Goal: Use online tool/utility: Use online tool/utility

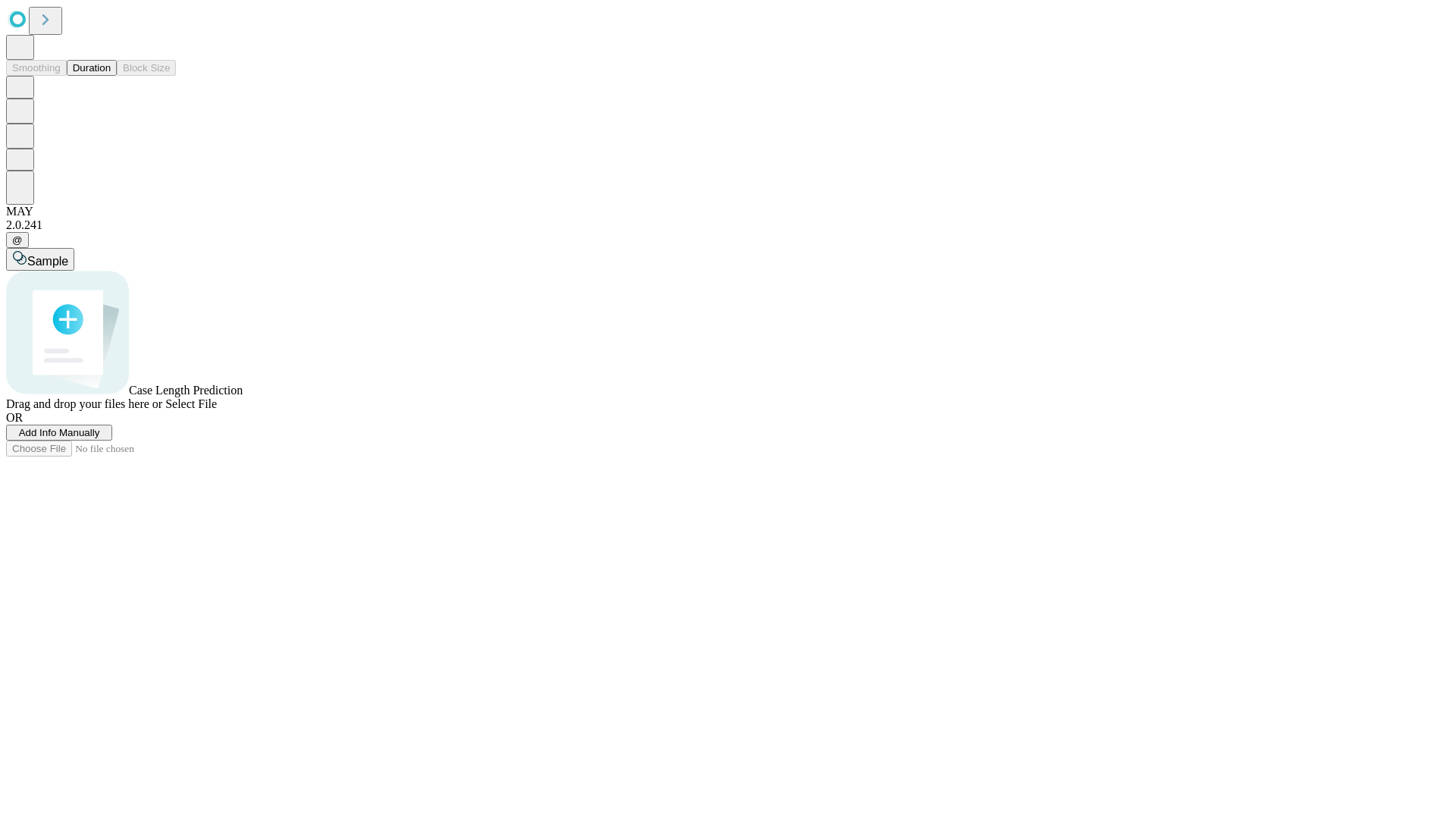
click at [100, 438] on span "Add Info Manually" at bounding box center [59, 432] width 81 height 11
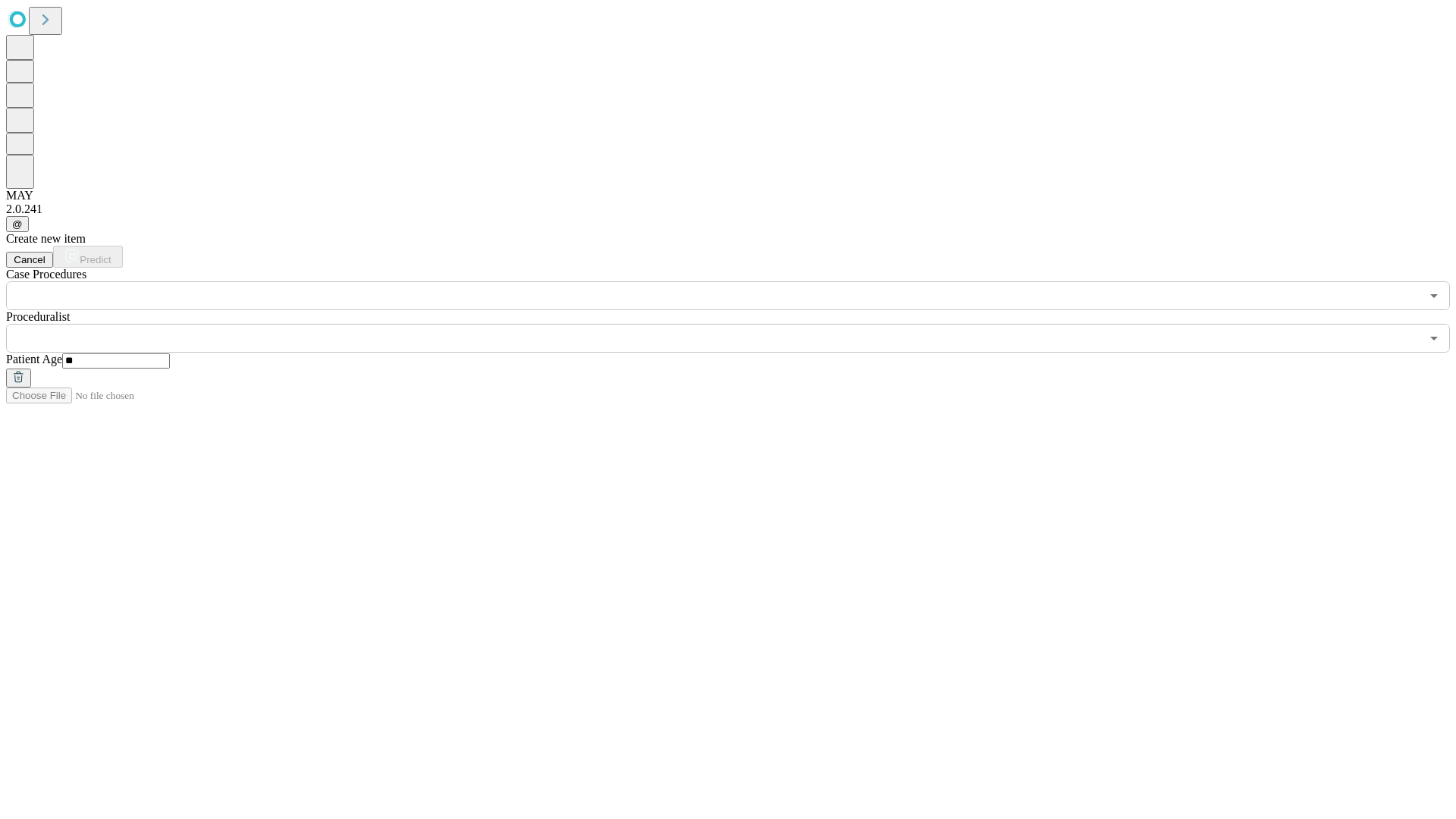
type input "**"
click at [739, 323] on input "text" at bounding box center [713, 337] width 1414 height 29
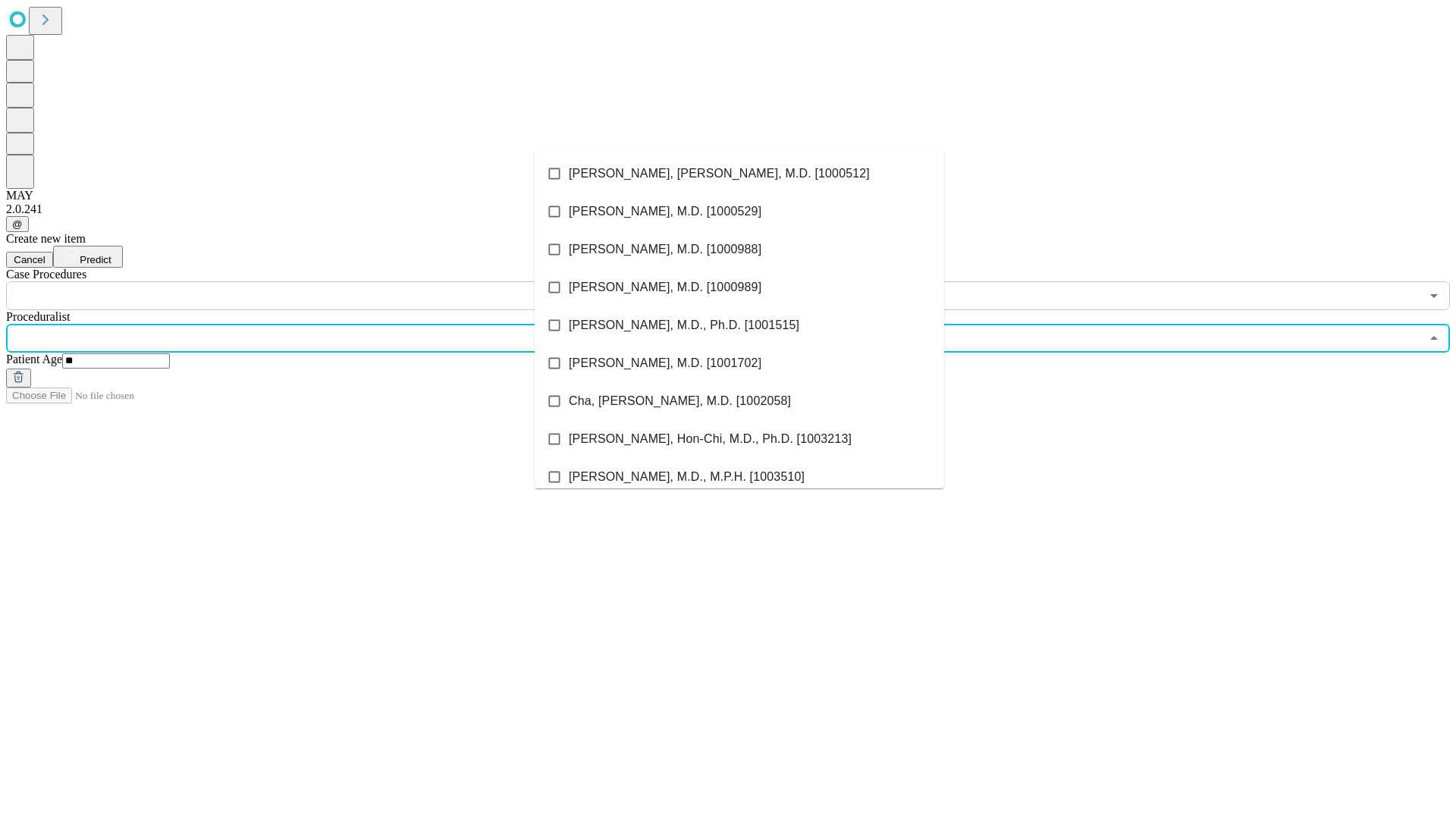
click at [739, 174] on li "[PERSON_NAME], [PERSON_NAME], M.D. [1000512]" at bounding box center [739, 173] width 410 height 38
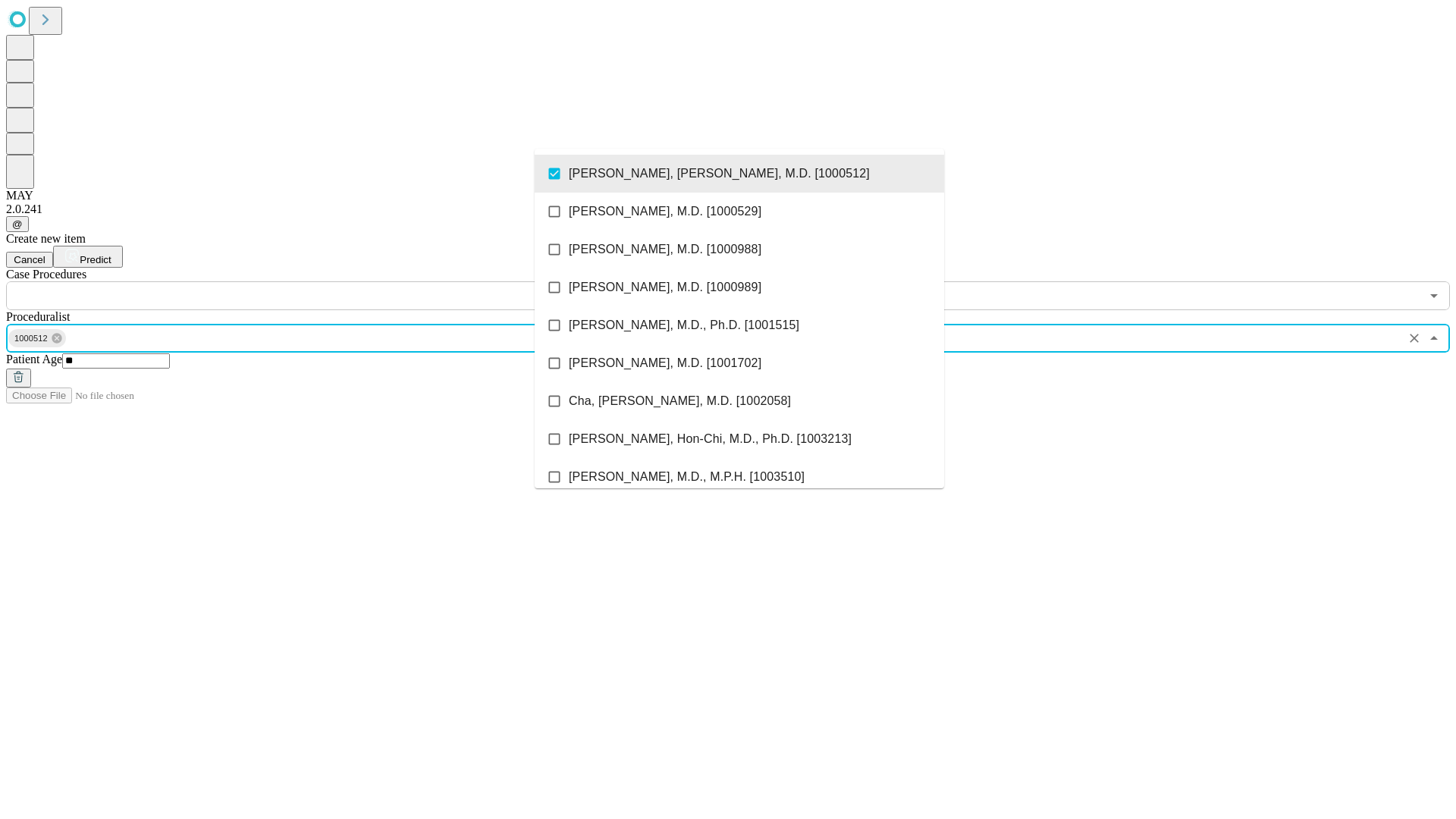
click at [318, 281] on input "text" at bounding box center [713, 295] width 1414 height 29
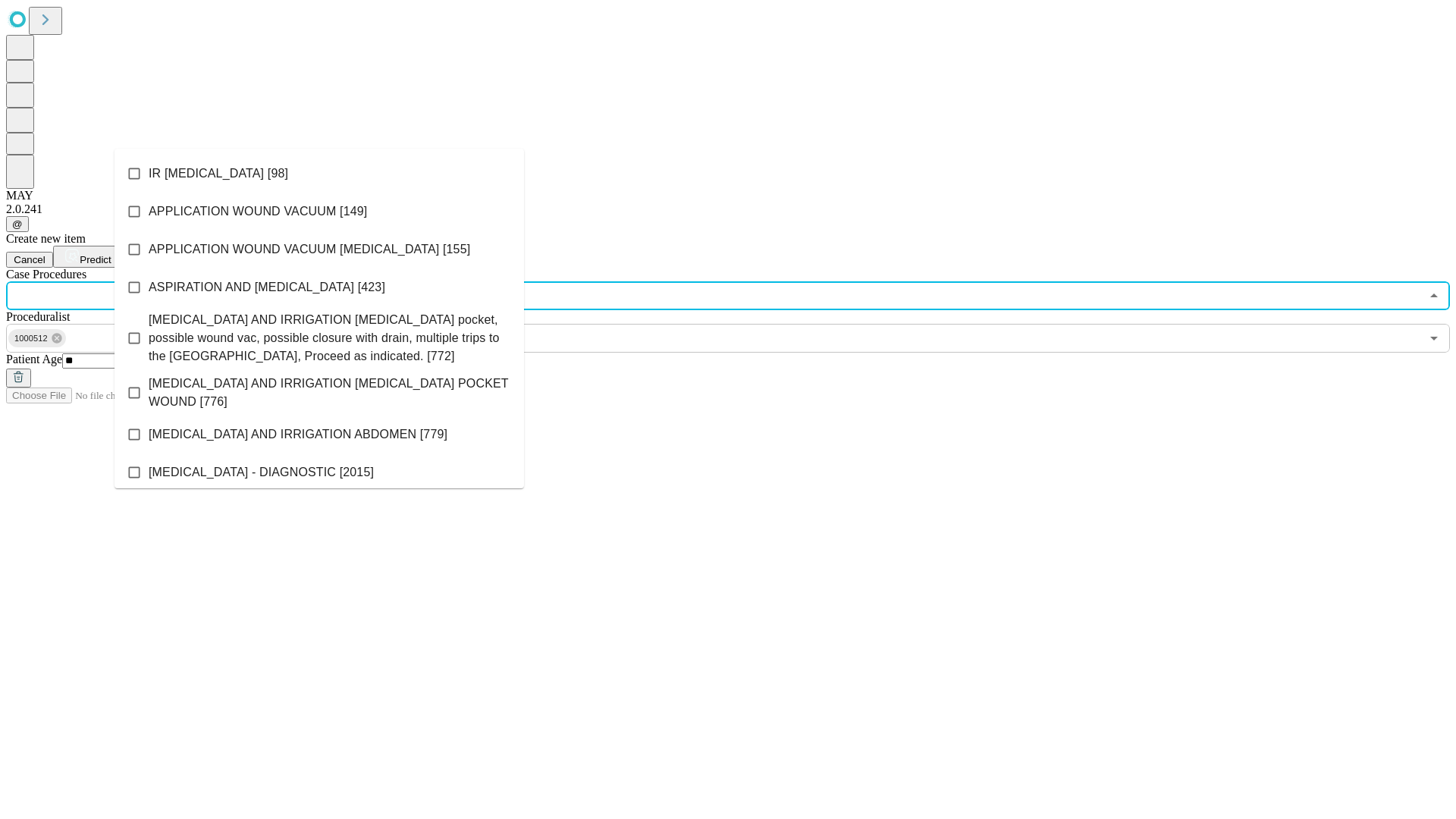
click at [319, 174] on li "IR [MEDICAL_DATA] [98]" at bounding box center [319, 173] width 410 height 38
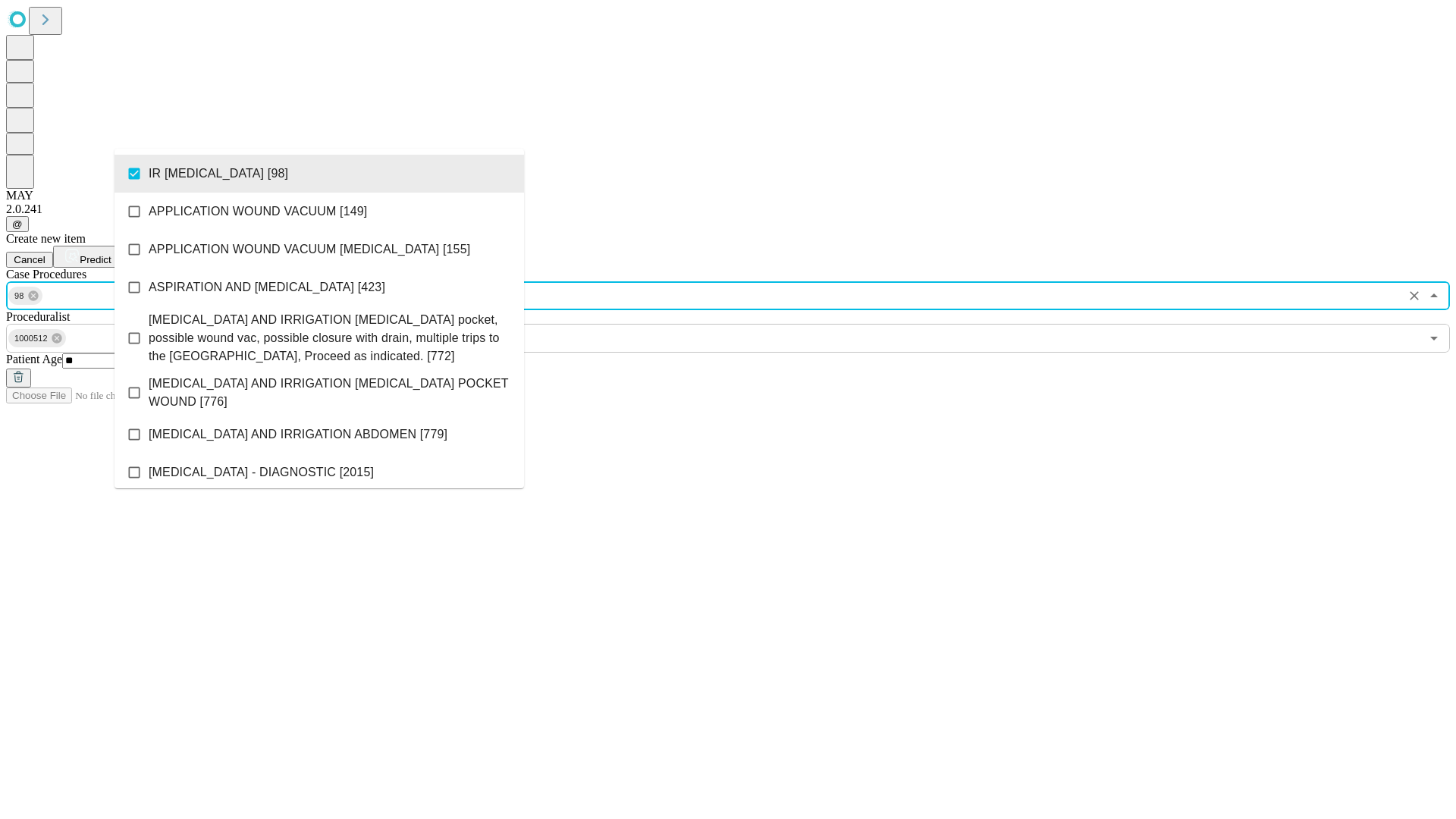
click at [111, 254] on span "Predict" at bounding box center [94, 259] width 31 height 11
